Goal: Find contact information: Find specific page/section

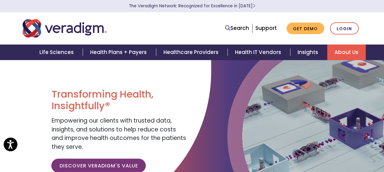
drag, startPoint x: 0, startPoint y: 0, endPoint x: 341, endPoint y: 48, distance: 344.7
click at [341, 48] on link "About Us" at bounding box center [346, 53] width 38 height 16
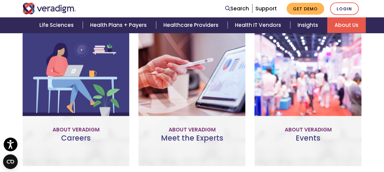
scroll to position [332, 0]
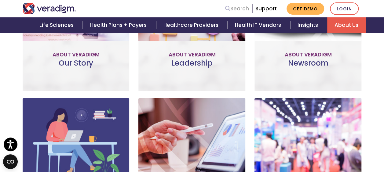
click at [246, 8] on link "Search" at bounding box center [237, 9] width 24 height 8
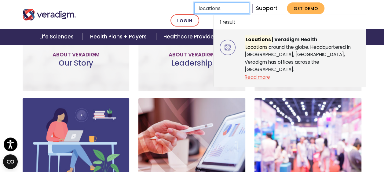
type input "locations"
click at [263, 74] on link "Read more" at bounding box center [257, 77] width 25 height 6
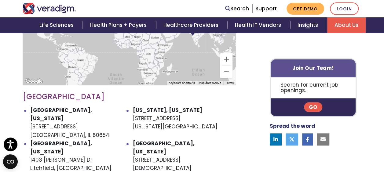
scroll to position [305, 0]
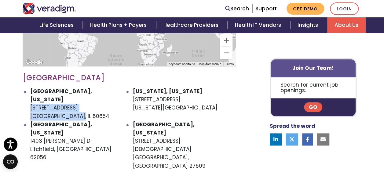
drag, startPoint x: 81, startPoint y: 109, endPoint x: 31, endPoint y: 101, distance: 50.1
click at [31, 101] on li "Chicago, Illinois 222 W Merchandise Mart Plaza Chicago, IL 60654" at bounding box center [81, 103] width 103 height 33
copy li "222 W Merchandise Mart Plaza Chicago, IL 60654"
